Goal: Transaction & Acquisition: Book appointment/travel/reservation

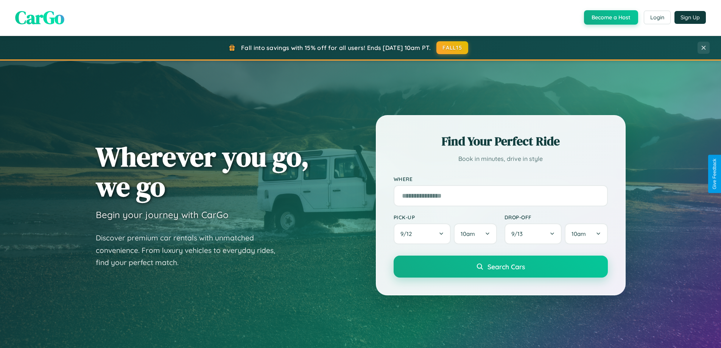
scroll to position [354, 0]
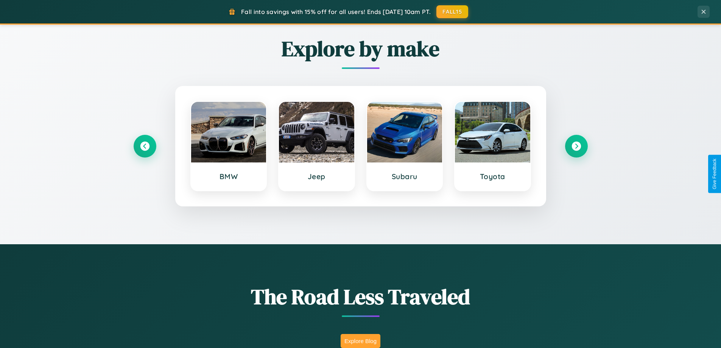
click at [360, 341] on button "Explore Blog" at bounding box center [361, 341] width 40 height 14
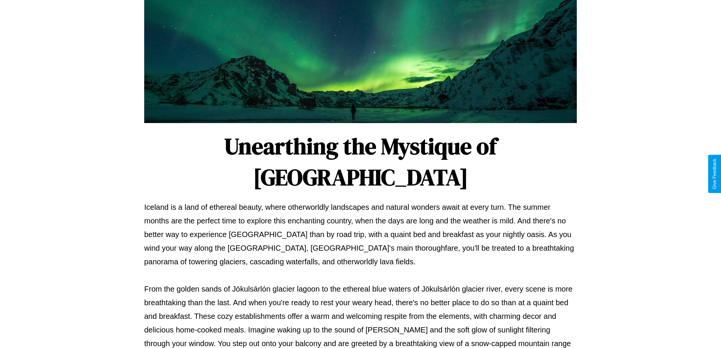
scroll to position [245, 0]
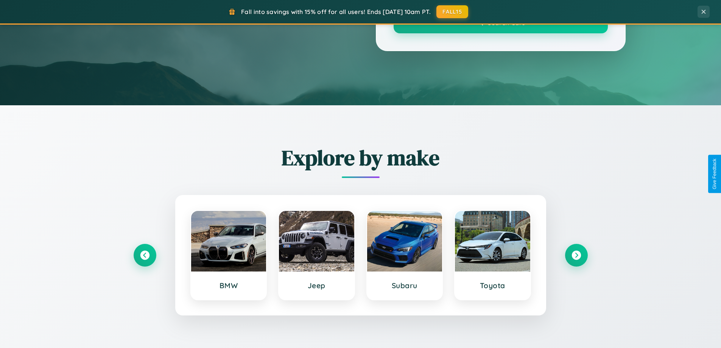
scroll to position [354, 0]
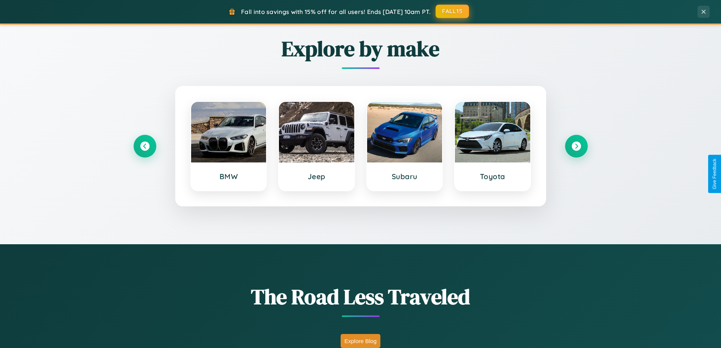
click at [453, 11] on button "FALL15" at bounding box center [452, 12] width 33 height 14
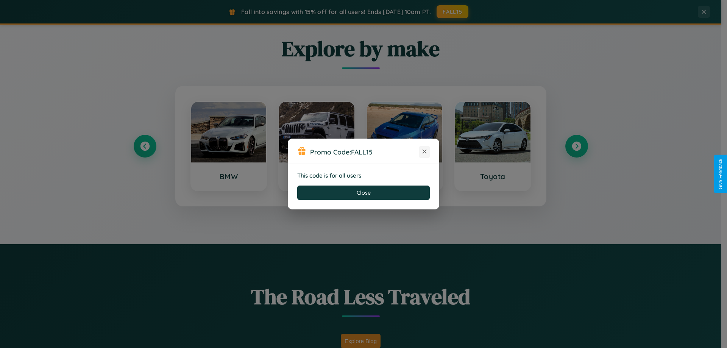
click at [424, 152] on icon at bounding box center [424, 152] width 8 height 8
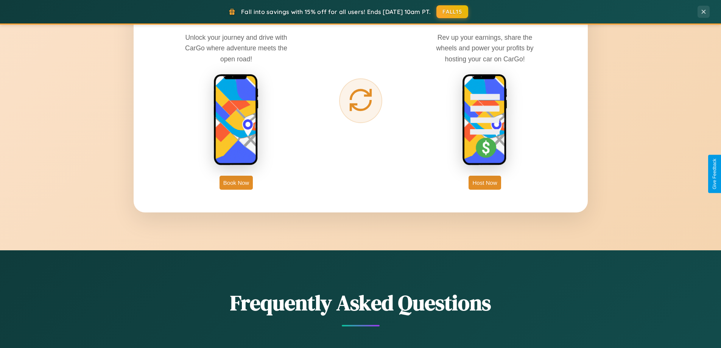
scroll to position [1216, 0]
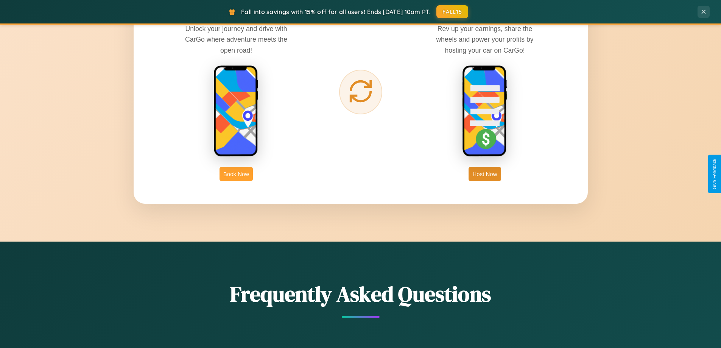
click at [236, 174] on button "Book Now" at bounding box center [235, 174] width 33 height 14
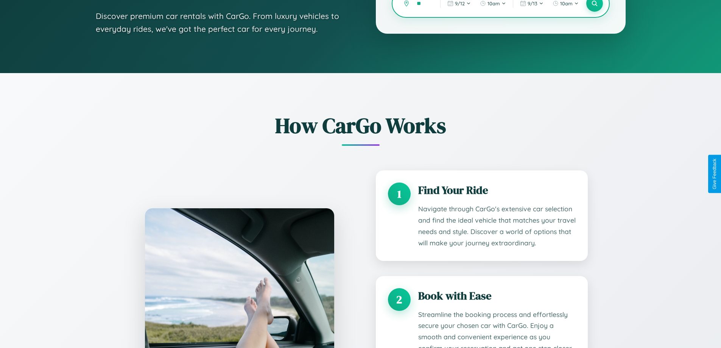
scroll to position [631, 0]
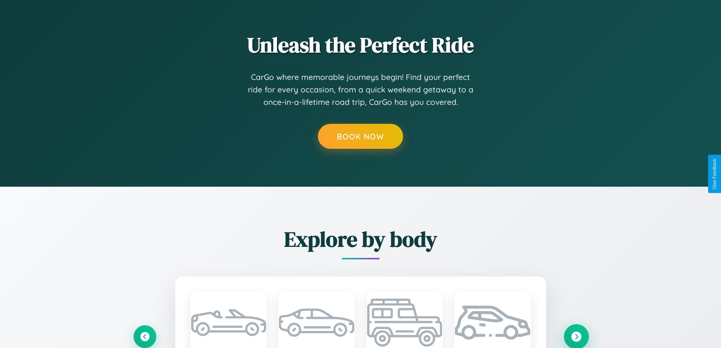
type input "**"
